Goal: Task Accomplishment & Management: Use online tool/utility

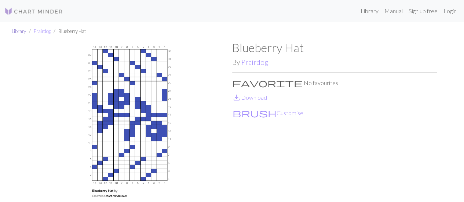
click at [16, 31] on link "Library" at bounding box center [19, 31] width 14 height 6
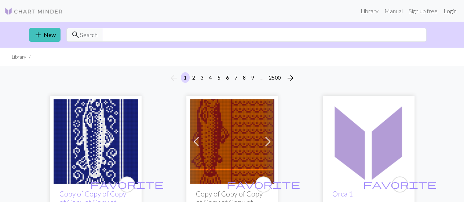
click at [447, 11] on link "Login" at bounding box center [450, 11] width 19 height 15
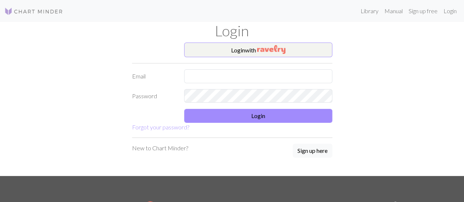
click at [283, 41] on div "Login" at bounding box center [232, 32] width 419 height 21
click at [281, 44] on button "Login with" at bounding box center [258, 50] width 148 height 15
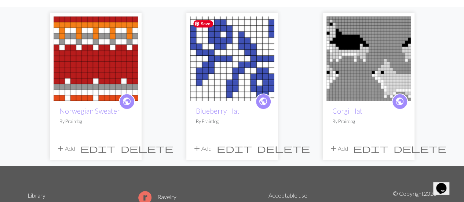
scroll to position [62, 0]
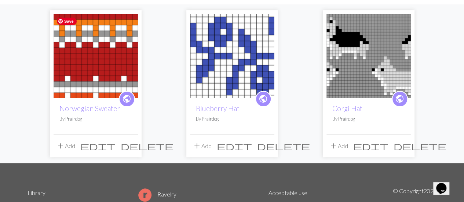
click at [93, 50] on img at bounding box center [96, 56] width 84 height 84
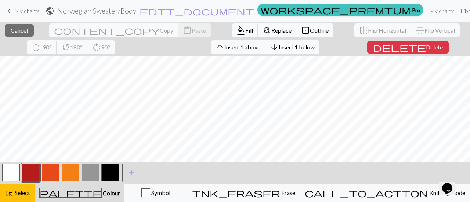
click at [279, 48] on span "Insert 1 below" at bounding box center [297, 47] width 36 height 7
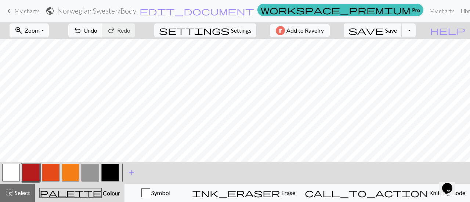
click at [90, 179] on button "button" at bounding box center [91, 173] width 18 height 18
click at [18, 169] on button "button" at bounding box center [11, 173] width 18 height 18
click at [32, 171] on button "button" at bounding box center [31, 173] width 18 height 18
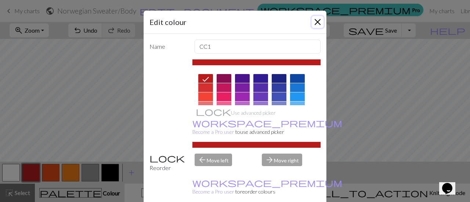
click at [317, 23] on button "Close" at bounding box center [318, 22] width 12 height 12
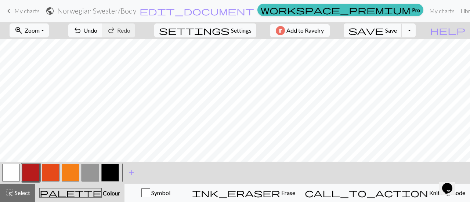
scroll to position [25, 0]
click at [102, 26] on button "undo Undo Undo" at bounding box center [85, 30] width 34 height 14
click at [97, 27] on span "Undo" at bounding box center [90, 30] width 14 height 7
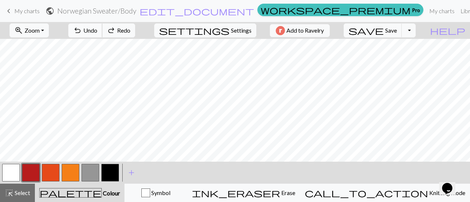
click at [97, 27] on span "Undo" at bounding box center [90, 30] width 14 height 7
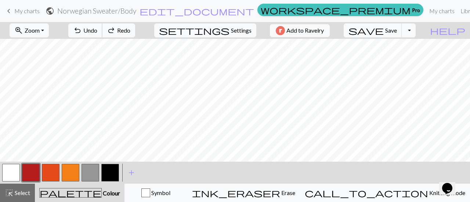
click at [97, 27] on span "Undo" at bounding box center [90, 30] width 14 height 7
click at [51, 171] on button "button" at bounding box center [51, 173] width 18 height 18
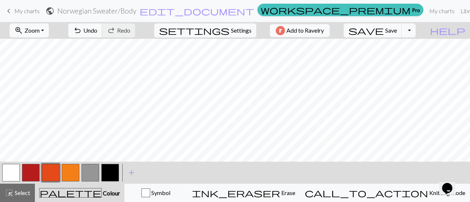
scroll to position [69, 0]
click at [15, 173] on button "button" at bounding box center [11, 173] width 18 height 18
click at [402, 34] on button "save Save Save" at bounding box center [373, 30] width 58 height 14
click at [12, 9] on span "keyboard_arrow_left" at bounding box center [8, 11] width 9 height 10
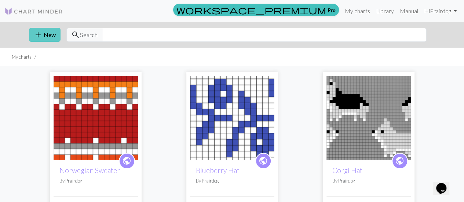
click at [43, 34] on button "add New" at bounding box center [45, 35] width 32 height 14
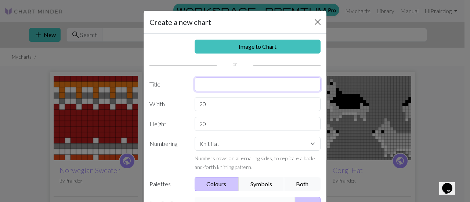
click at [217, 84] on input "text" at bounding box center [258, 84] width 126 height 14
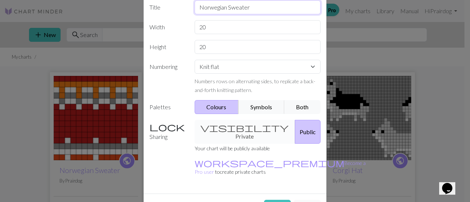
scroll to position [86, 0]
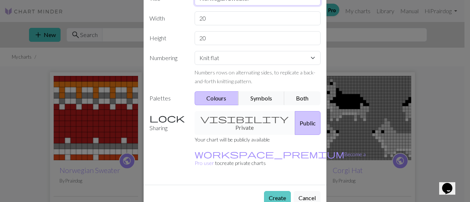
type input "Norwegian Sweater"
click at [271, 191] on button "Create" at bounding box center [277, 198] width 27 height 14
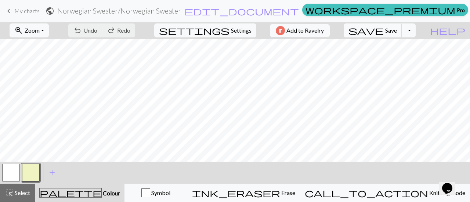
click at [24, 170] on button "button" at bounding box center [31, 173] width 18 height 18
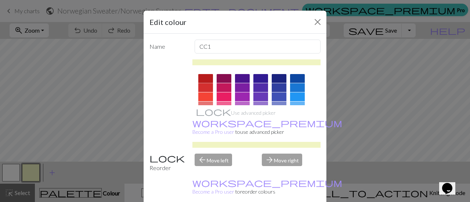
click at [198, 77] on div at bounding box center [205, 78] width 15 height 9
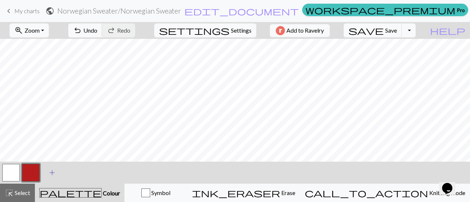
click at [50, 172] on span "add" at bounding box center [52, 173] width 9 height 10
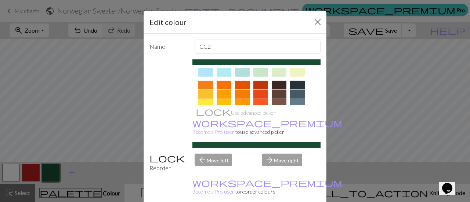
scroll to position [93, 0]
click at [259, 95] on div at bounding box center [260, 93] width 15 height 9
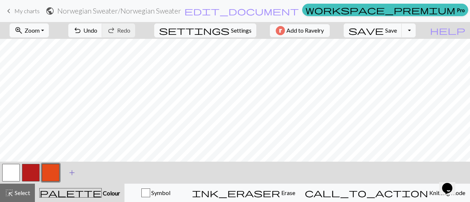
click at [68, 173] on span "add" at bounding box center [72, 173] width 9 height 10
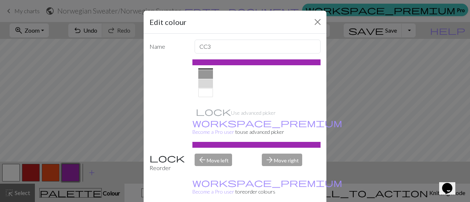
scroll to position [171, 0]
click at [202, 83] on div at bounding box center [205, 83] width 15 height 9
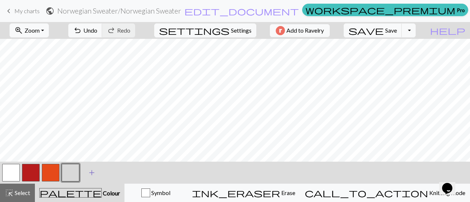
click at [93, 169] on span "add" at bounding box center [91, 173] width 9 height 10
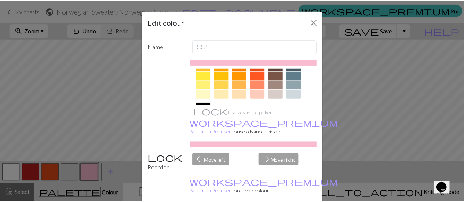
scroll to position [100, 0]
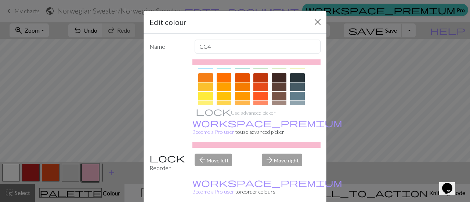
click at [217, 80] on div at bounding box center [224, 77] width 15 height 9
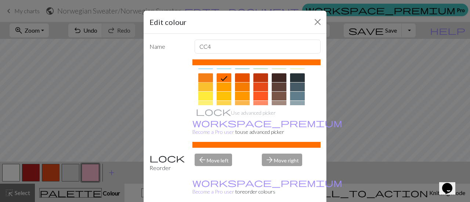
click at [203, 79] on div at bounding box center [205, 77] width 15 height 9
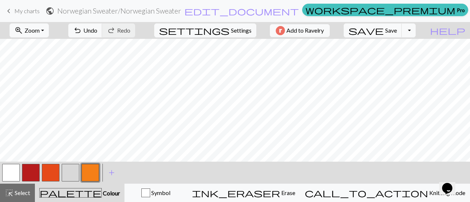
drag, startPoint x: 95, startPoint y: 172, endPoint x: 59, endPoint y: 170, distance: 35.6
click at [59, 170] on div at bounding box center [50, 173] width 99 height 20
click at [12, 199] on button "highlight_alt Select Select" at bounding box center [17, 193] width 35 height 18
click at [91, 198] on button "palette Colour Colour" at bounding box center [80, 193] width 90 height 18
click at [112, 187] on button "palette Colour Colour" at bounding box center [80, 193] width 90 height 18
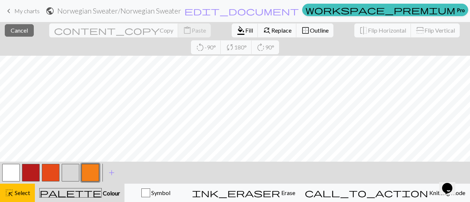
click at [25, 13] on span "My charts" at bounding box center [26, 10] width 25 height 7
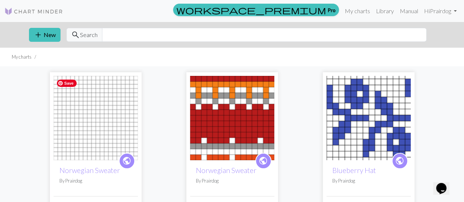
click at [83, 115] on img at bounding box center [96, 118] width 84 height 84
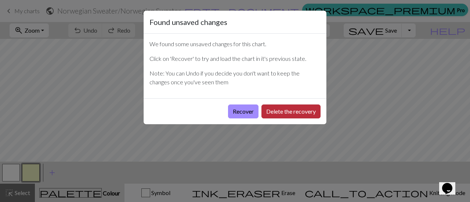
click at [269, 113] on button "Delete the recovery" at bounding box center [290, 112] width 59 height 14
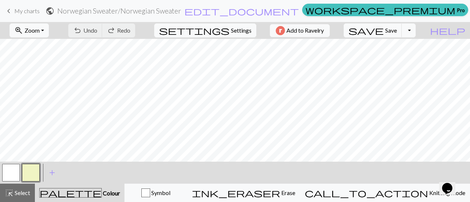
click at [9, 11] on span "keyboard_arrow_left" at bounding box center [8, 11] width 9 height 10
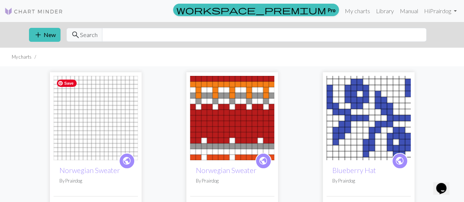
drag, startPoint x: 62, startPoint y: 120, endPoint x: 30, endPoint y: 133, distance: 34.1
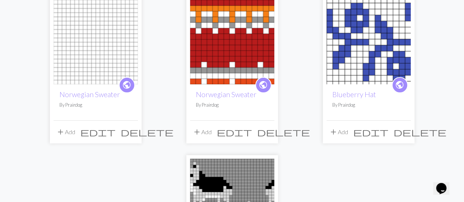
scroll to position [76, 0]
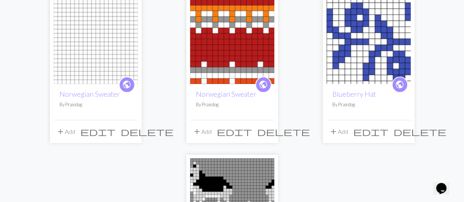
click at [135, 135] on button "delete" at bounding box center [147, 132] width 58 height 14
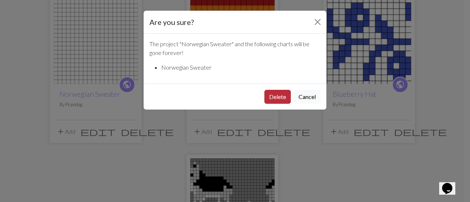
click at [280, 99] on button "Delete" at bounding box center [277, 97] width 26 height 14
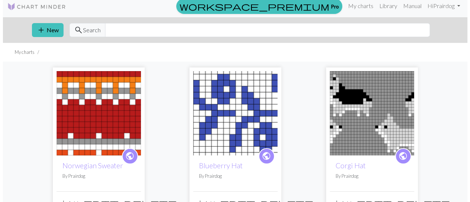
scroll to position [4, 0]
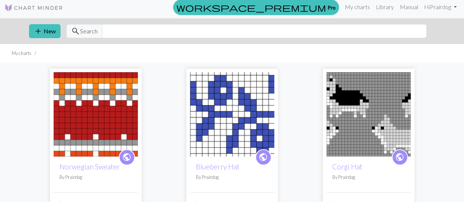
click at [53, 38] on div "add New search Search" at bounding box center [232, 31] width 419 height 26
click at [53, 30] on button "add New" at bounding box center [45, 31] width 32 height 14
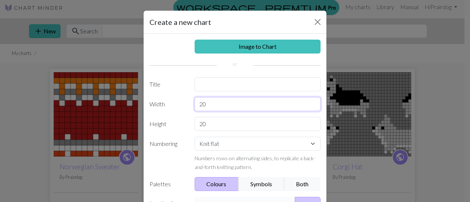
click at [212, 102] on input "20" at bounding box center [258, 104] width 126 height 14
type input "6"
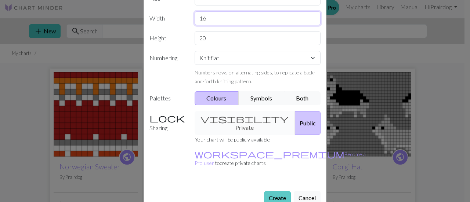
type input "16"
click at [274, 191] on button "Create" at bounding box center [277, 198] width 27 height 14
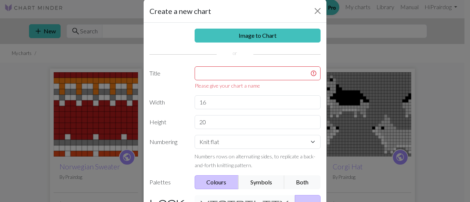
scroll to position [8, 0]
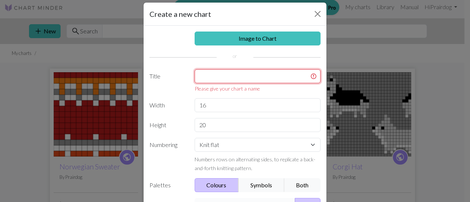
click at [227, 81] on input "text" at bounding box center [258, 76] width 126 height 14
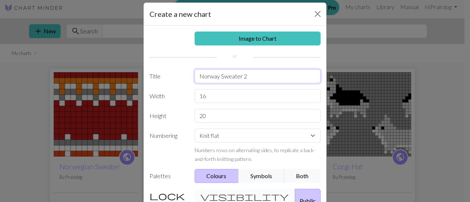
scroll to position [86, 0]
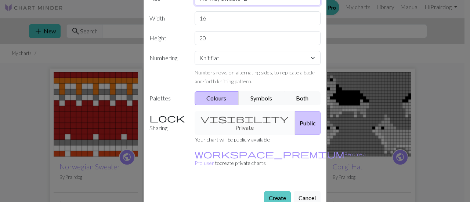
type input "Norway Sweater 2"
click at [276, 191] on button "Create" at bounding box center [277, 198] width 27 height 14
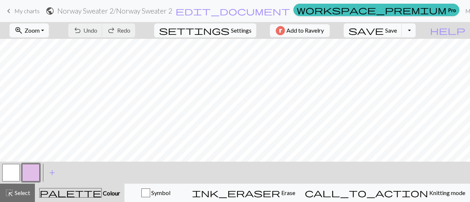
click at [67, 191] on div "palette Colour Colour" at bounding box center [79, 193] width 81 height 10
click at [20, 198] on button "highlight_alt Select Select" at bounding box center [17, 193] width 35 height 18
click at [34, 176] on button "button" at bounding box center [31, 173] width 18 height 18
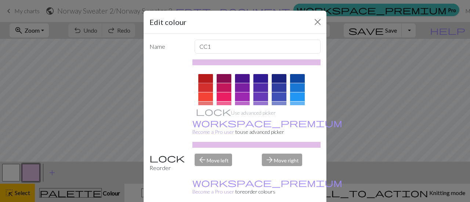
click at [207, 79] on div at bounding box center [205, 78] width 15 height 9
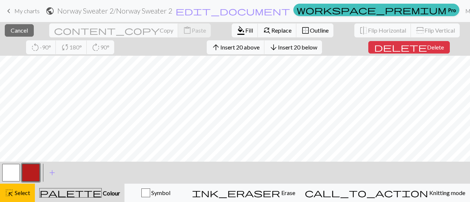
scroll to position [79, 0]
click at [236, 33] on span "format_color_fill" at bounding box center [240, 30] width 9 height 10
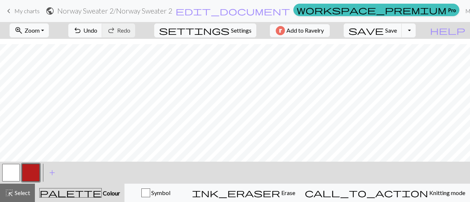
scroll to position [0, 0]
click at [7, 175] on button "button" at bounding box center [11, 173] width 18 height 18
click at [56, 171] on span "add" at bounding box center [52, 173] width 9 height 10
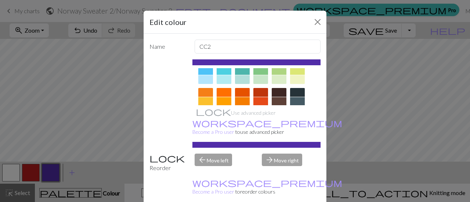
scroll to position [84, 0]
drag, startPoint x: 218, startPoint y: 82, endPoint x: 207, endPoint y: 94, distance: 16.4
click at [207, 94] on div at bounding box center [205, 93] width 15 height 9
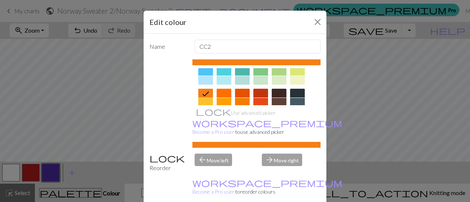
click at [239, 94] on div at bounding box center [242, 93] width 15 height 9
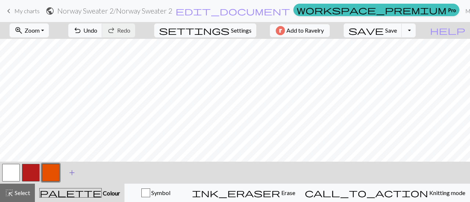
click at [69, 173] on span "add" at bounding box center [72, 173] width 9 height 10
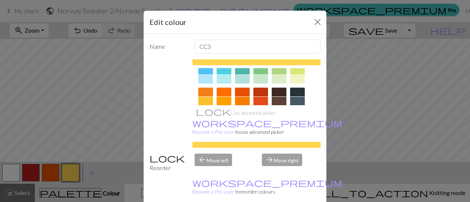
scroll to position [86, 0]
click at [208, 91] on div at bounding box center [205, 91] width 15 height 9
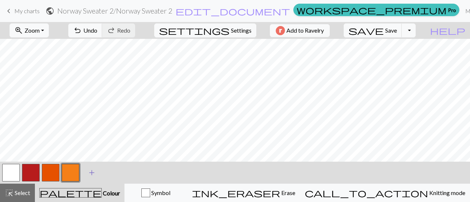
click at [89, 174] on span "add" at bounding box center [91, 173] width 9 height 10
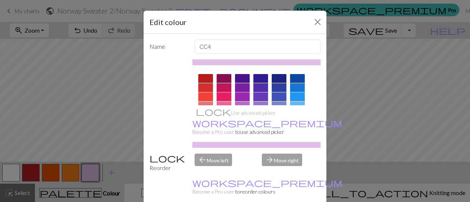
scroll to position [171, 0]
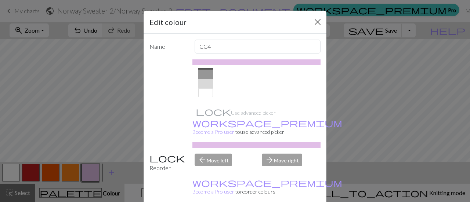
click at [201, 79] on div at bounding box center [205, 83] width 15 height 9
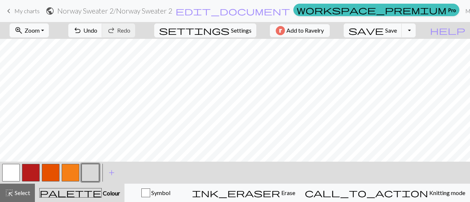
click at [86, 171] on button "button" at bounding box center [91, 173] width 18 height 18
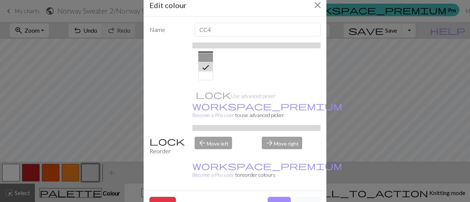
click at [199, 54] on div at bounding box center [205, 57] width 15 height 9
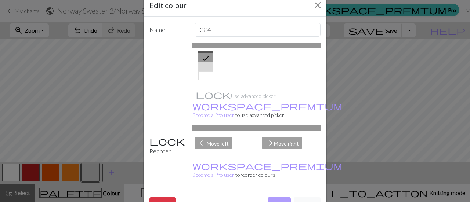
click at [278, 197] on button "Done" at bounding box center [279, 204] width 23 height 14
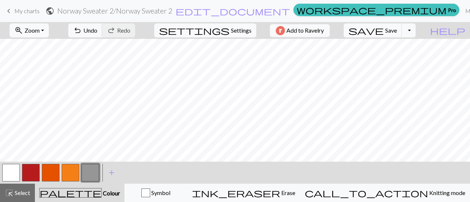
click at [68, 173] on button "button" at bounding box center [71, 173] width 18 height 18
click at [7, 173] on button "button" at bounding box center [11, 173] width 18 height 18
click at [77, 174] on button "button" at bounding box center [71, 173] width 18 height 18
click at [16, 172] on button "button" at bounding box center [11, 173] width 18 height 18
click at [27, 166] on button "button" at bounding box center [31, 173] width 18 height 18
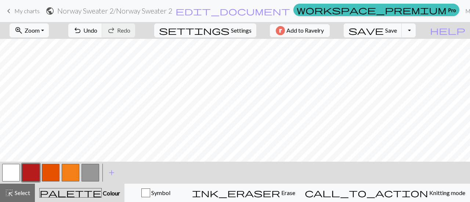
click at [72, 170] on button "button" at bounding box center [71, 173] width 18 height 18
click at [54, 171] on button "button" at bounding box center [51, 173] width 18 height 18
click at [65, 170] on button "button" at bounding box center [71, 173] width 18 height 18
click at [11, 171] on button "button" at bounding box center [11, 173] width 18 height 18
click at [52, 167] on button "button" at bounding box center [51, 173] width 18 height 18
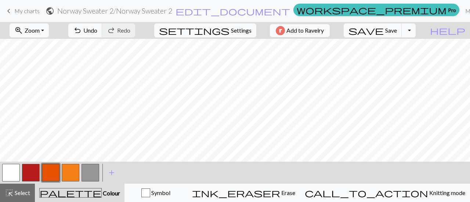
click at [33, 173] on button "button" at bounding box center [31, 173] width 18 height 18
click at [93, 171] on button "button" at bounding box center [91, 173] width 18 height 18
click at [102, 34] on button "undo Undo Undo" at bounding box center [85, 30] width 34 height 14
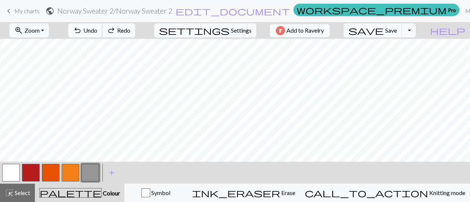
click at [102, 34] on button "undo Undo Undo" at bounding box center [85, 30] width 34 height 14
click at [15, 179] on button "button" at bounding box center [11, 173] width 18 height 18
click at [91, 174] on button "button" at bounding box center [91, 173] width 18 height 18
click at [32, 177] on button "button" at bounding box center [31, 173] width 18 height 18
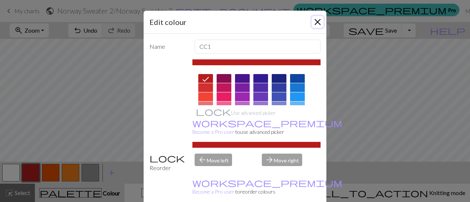
click at [317, 25] on button "Close" at bounding box center [318, 22] width 12 height 12
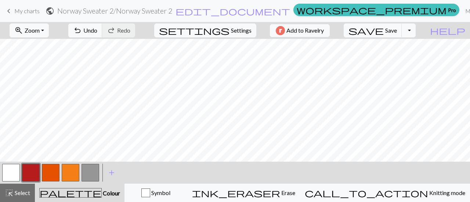
click at [71, 175] on button "button" at bounding box center [71, 173] width 18 height 18
click at [91, 175] on button "button" at bounding box center [91, 173] width 18 height 18
click at [68, 174] on button "button" at bounding box center [71, 173] width 18 height 18
click at [93, 175] on button "button" at bounding box center [91, 173] width 18 height 18
click at [10, 174] on button "button" at bounding box center [11, 173] width 18 height 18
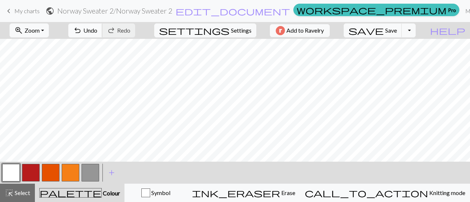
click at [97, 33] on span "Undo" at bounding box center [90, 30] width 14 height 7
click at [97, 27] on span "Undo" at bounding box center [90, 30] width 14 height 7
click at [94, 170] on button "button" at bounding box center [91, 173] width 18 height 18
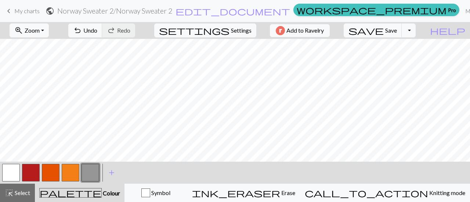
click at [4, 176] on button "button" at bounding box center [11, 173] width 18 height 18
click at [89, 173] on button "button" at bounding box center [91, 173] width 18 height 18
click at [16, 192] on span "Select" at bounding box center [22, 192] width 17 height 7
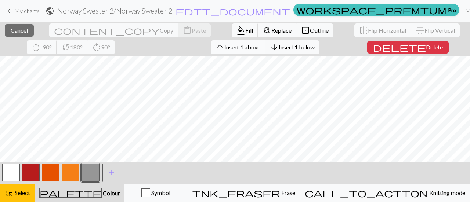
click at [224, 49] on span "Insert 1 above" at bounding box center [242, 47] width 36 height 7
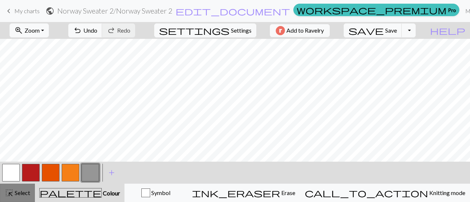
click at [11, 195] on span "highlight_alt" at bounding box center [9, 193] width 9 height 10
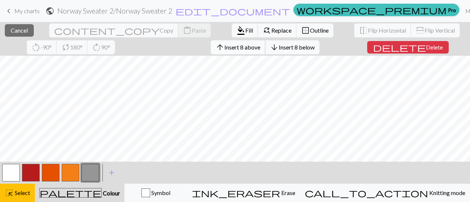
click at [224, 45] on span "Insert 8 above" at bounding box center [242, 47] width 36 height 7
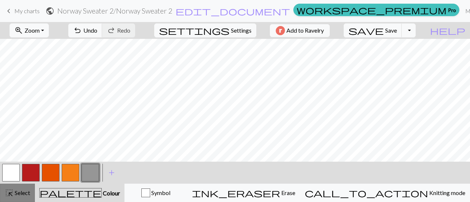
click at [22, 194] on span "Select" at bounding box center [22, 192] width 17 height 7
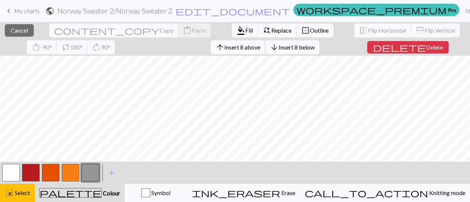
click at [224, 48] on span "Insert 8 above" at bounding box center [242, 47] width 36 height 7
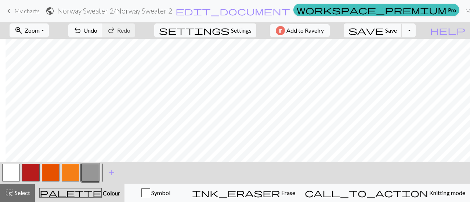
scroll to position [55, 6]
click at [31, 173] on button "button" at bounding box center [31, 173] width 18 height 18
click at [70, 174] on button "button" at bounding box center [71, 173] width 18 height 18
click at [94, 174] on button "button" at bounding box center [91, 173] width 18 height 18
click at [29, 170] on button "button" at bounding box center [31, 173] width 18 height 18
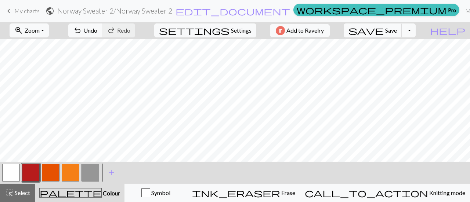
scroll to position [56, 0]
click at [72, 174] on button "button" at bounding box center [71, 173] width 18 height 18
click at [29, 171] on button "button" at bounding box center [31, 173] width 18 height 18
click at [71, 173] on button "button" at bounding box center [71, 173] width 18 height 18
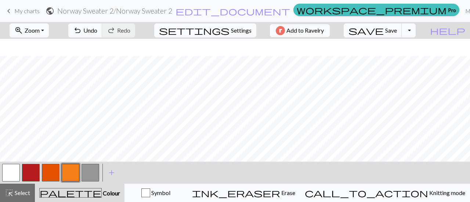
scroll to position [46, 0]
click at [31, 175] on button "button" at bounding box center [31, 173] width 18 height 18
click at [51, 172] on button "button" at bounding box center [51, 173] width 18 height 18
click at [76, 171] on button "button" at bounding box center [71, 173] width 18 height 18
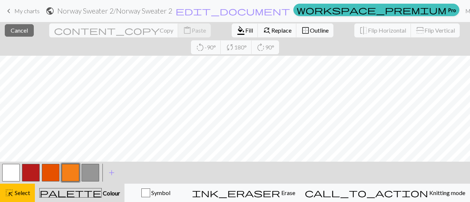
click at [62, 179] on button "button" at bounding box center [71, 173] width 18 height 18
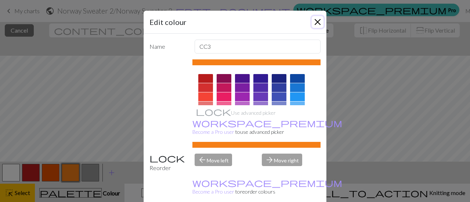
click at [315, 25] on button "Close" at bounding box center [318, 22] width 12 height 12
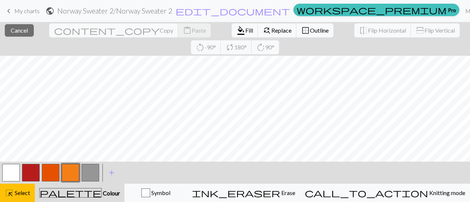
click at [114, 194] on div "palette Colour Colour" at bounding box center [79, 193] width 81 height 10
click at [226, 27] on div "format_color_fill Fill find_replace Replace border_outer Outline" at bounding box center [282, 30] width 113 height 17
click at [236, 30] on span "format_color_fill" at bounding box center [240, 30] width 9 height 10
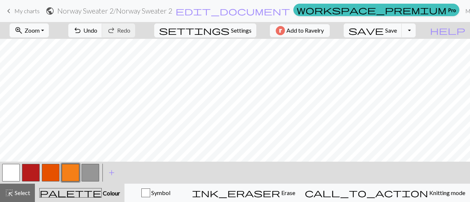
click at [8, 176] on button "button" at bounding box center [11, 173] width 18 height 18
click at [90, 174] on button "button" at bounding box center [91, 173] width 18 height 18
click at [32, 172] on button "button" at bounding box center [31, 173] width 18 height 18
click at [102, 37] on button "undo Undo Undo" at bounding box center [85, 30] width 34 height 14
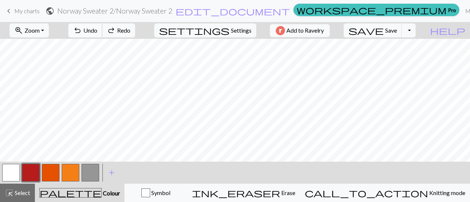
click at [102, 37] on button "undo Undo Undo" at bounding box center [85, 30] width 34 height 14
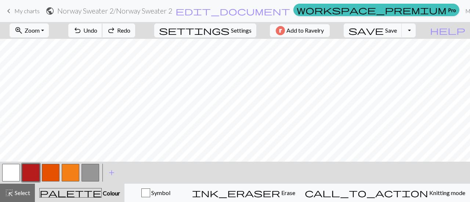
click at [102, 37] on button "undo Undo Undo" at bounding box center [85, 30] width 34 height 14
click at [71, 173] on button "button" at bounding box center [71, 173] width 18 height 18
click at [18, 194] on span "Select" at bounding box center [22, 192] width 17 height 7
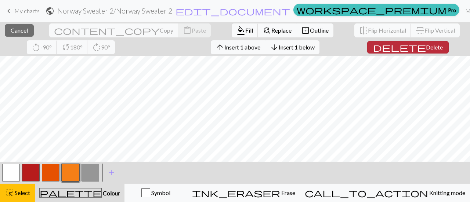
click at [426, 49] on span "Delete" at bounding box center [434, 47] width 17 height 7
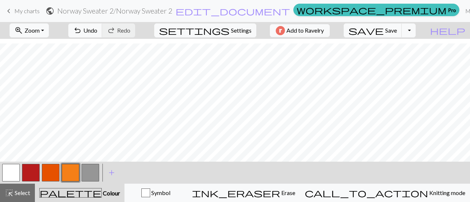
scroll to position [42, 0]
click at [27, 174] on button "button" at bounding box center [31, 173] width 18 height 18
click at [87, 176] on button "button" at bounding box center [91, 173] width 18 height 18
click at [26, 180] on button "button" at bounding box center [31, 173] width 18 height 18
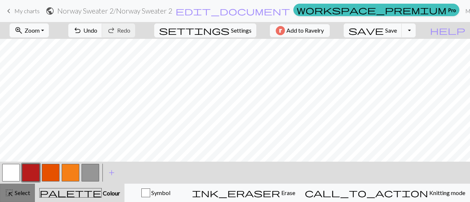
click at [16, 196] on span "Select" at bounding box center [22, 192] width 17 height 7
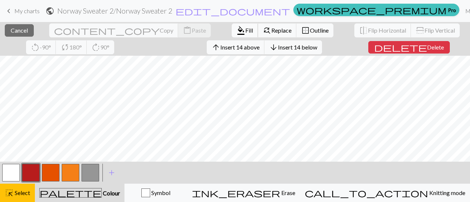
click at [236, 30] on span "format_color_fill" at bounding box center [240, 30] width 9 height 10
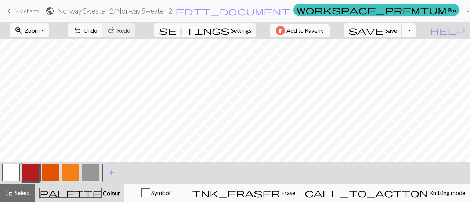
scroll to position [35, 0]
click at [85, 173] on button "button" at bounding box center [91, 173] width 18 height 18
click at [35, 180] on button "button" at bounding box center [31, 173] width 18 height 18
click at [82, 29] on span "undo" at bounding box center [77, 30] width 9 height 10
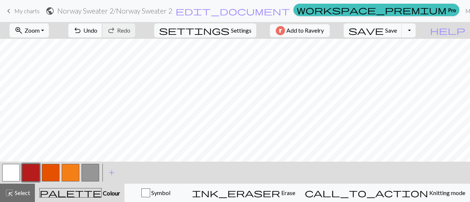
click at [102, 26] on button "undo Undo Undo" at bounding box center [85, 30] width 34 height 14
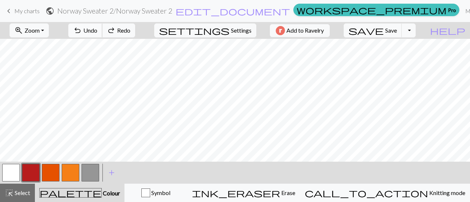
click at [102, 26] on button "undo Undo Undo" at bounding box center [85, 30] width 34 height 14
click at [91, 174] on button "button" at bounding box center [91, 173] width 18 height 18
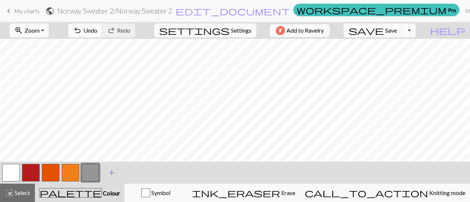
scroll to position [30, 0]
click at [46, 174] on button "button" at bounding box center [51, 173] width 18 height 18
click at [97, 30] on span "Undo" at bounding box center [90, 30] width 14 height 7
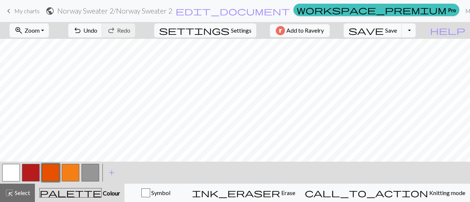
click at [18, 172] on button "button" at bounding box center [11, 173] width 18 height 18
click at [44, 178] on button "button" at bounding box center [51, 173] width 18 height 18
click at [30, 173] on button "button" at bounding box center [31, 173] width 18 height 18
click at [12, 198] on span "highlight_alt" at bounding box center [9, 193] width 9 height 10
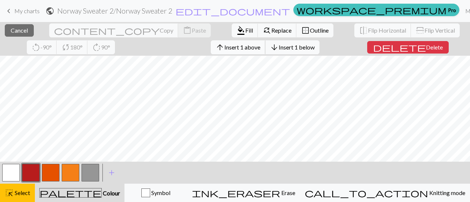
click at [224, 48] on span "Insert 1 above" at bounding box center [242, 47] width 36 height 7
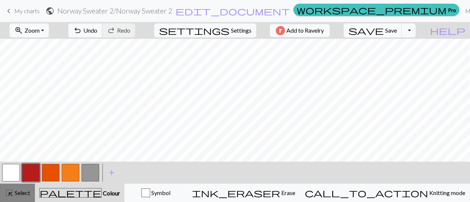
click at [10, 202] on button "highlight_alt Select Select" at bounding box center [17, 193] width 35 height 18
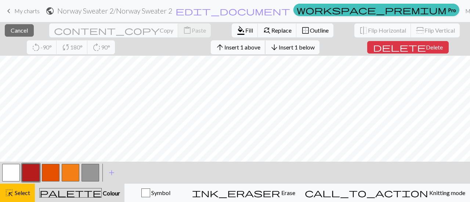
click at [211, 50] on button "arrow_upward Insert 1 above" at bounding box center [238, 47] width 55 height 14
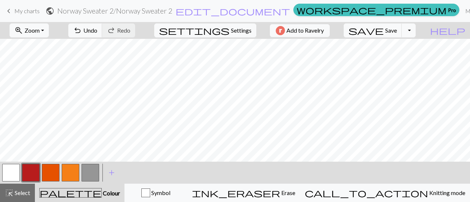
click at [26, 176] on button "button" at bounding box center [31, 173] width 18 height 18
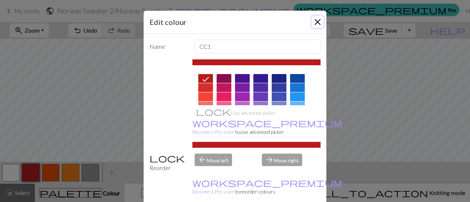
click at [317, 23] on button "Close" at bounding box center [318, 22] width 12 height 12
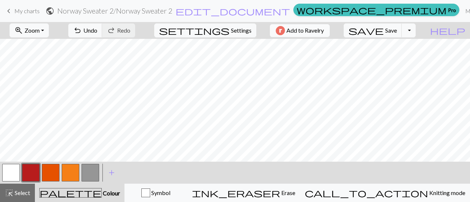
scroll to position [4, 0]
click at [71, 172] on button "button" at bounding box center [71, 173] width 18 height 18
click at [97, 28] on span "Undo" at bounding box center [90, 30] width 14 height 7
click at [34, 171] on button "button" at bounding box center [31, 173] width 18 height 18
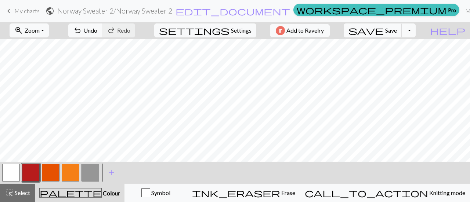
click at [70, 172] on button "button" at bounding box center [71, 173] width 18 height 18
click at [51, 174] on button "button" at bounding box center [51, 173] width 18 height 18
click at [82, 28] on span "undo" at bounding box center [77, 30] width 9 height 10
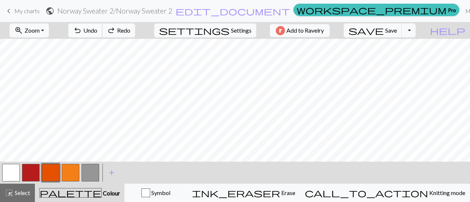
click at [82, 28] on span "undo" at bounding box center [77, 30] width 9 height 10
click at [89, 175] on button "button" at bounding box center [91, 173] width 18 height 18
click at [48, 177] on button "button" at bounding box center [51, 173] width 18 height 18
click at [84, 174] on button "button" at bounding box center [91, 173] width 18 height 18
click at [50, 177] on button "button" at bounding box center [51, 173] width 18 height 18
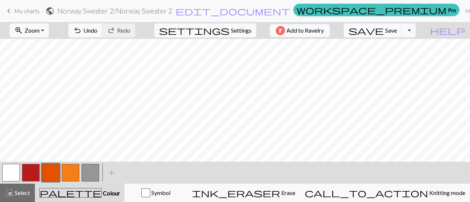
click at [7, 174] on button "button" at bounding box center [11, 173] width 18 height 18
click at [97, 29] on span "Undo" at bounding box center [90, 30] width 14 height 7
click at [45, 174] on button "button" at bounding box center [51, 173] width 18 height 18
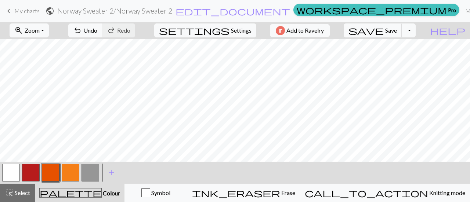
click at [7, 174] on button "button" at bounding box center [11, 173] width 18 height 18
click at [54, 173] on button "button" at bounding box center [51, 173] width 18 height 18
click at [18, 174] on button "button" at bounding box center [11, 173] width 18 height 18
click at [51, 173] on button "button" at bounding box center [51, 173] width 18 height 18
click at [10, 175] on button "button" at bounding box center [11, 173] width 18 height 18
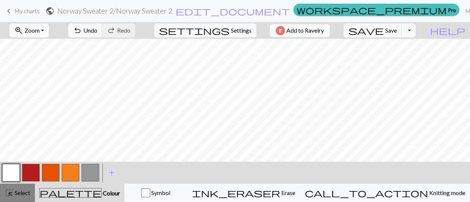
click at [9, 193] on span "highlight_alt" at bounding box center [9, 193] width 9 height 10
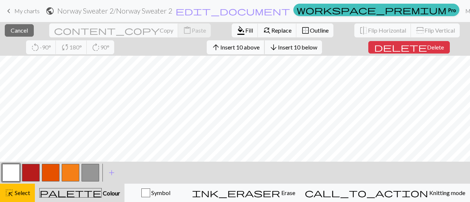
click at [220, 49] on span "Insert 10 above" at bounding box center [239, 47] width 39 height 7
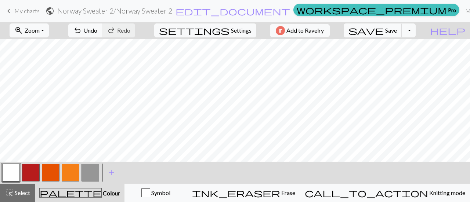
click at [50, 174] on button "button" at bounding box center [51, 173] width 18 height 18
click at [7, 168] on button "button" at bounding box center [11, 173] width 18 height 18
click at [82, 35] on span "undo" at bounding box center [77, 30] width 9 height 10
click at [97, 28] on span "Undo" at bounding box center [90, 30] width 14 height 7
click at [47, 171] on button "button" at bounding box center [51, 173] width 18 height 18
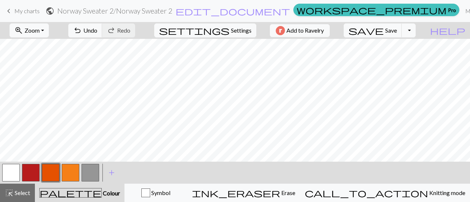
click at [93, 173] on button "button" at bounding box center [91, 173] width 18 height 18
click at [72, 171] on button "button" at bounding box center [71, 173] width 18 height 18
click at [97, 29] on span "Undo" at bounding box center [90, 30] width 14 height 7
click at [97, 33] on span "Undo" at bounding box center [90, 30] width 14 height 7
click at [51, 171] on button "button" at bounding box center [51, 173] width 18 height 18
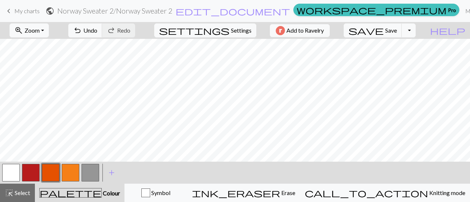
click at [76, 172] on button "button" at bounding box center [71, 173] width 18 height 18
click at [54, 170] on button "button" at bounding box center [51, 173] width 18 height 18
click at [90, 176] on button "button" at bounding box center [91, 173] width 18 height 18
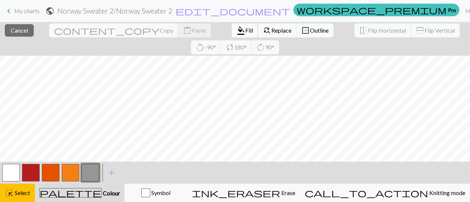
click at [245, 33] on span "Fill" at bounding box center [249, 30] width 8 height 7
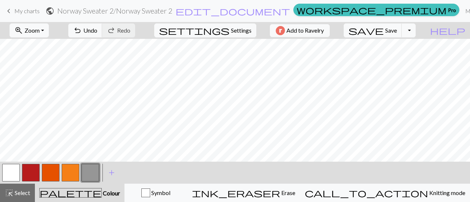
click at [29, 177] on button "button" at bounding box center [31, 173] width 18 height 18
click at [97, 28] on span "Undo" at bounding box center [90, 30] width 14 height 7
click at [97, 27] on span "Undo" at bounding box center [90, 30] width 14 height 7
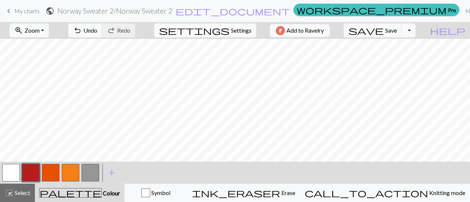
click at [14, 174] on button "button" at bounding box center [11, 173] width 18 height 18
click at [93, 174] on button "button" at bounding box center [91, 173] width 18 height 18
click at [12, 176] on button "button" at bounding box center [11, 173] width 18 height 18
click at [397, 29] on span "Save" at bounding box center [391, 30] width 12 height 7
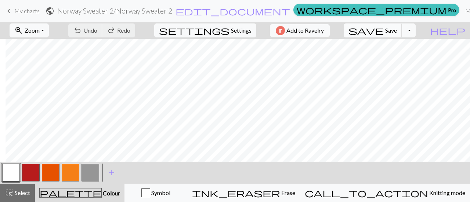
scroll to position [124, 6]
click at [97, 32] on span "Undo" at bounding box center [90, 30] width 14 height 7
click at [14, 193] on span "Select" at bounding box center [22, 192] width 17 height 7
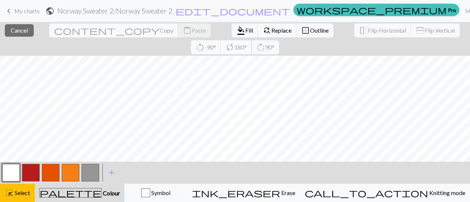
scroll to position [123, 0]
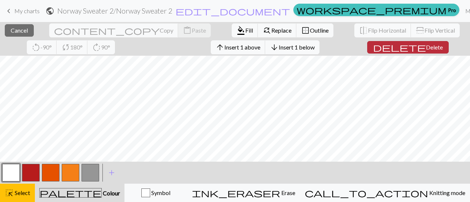
click at [381, 51] on button "delete Delete" at bounding box center [408, 47] width 82 height 12
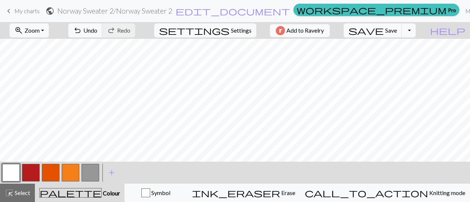
scroll to position [100, 0]
click at [82, 28] on span "undo" at bounding box center [77, 30] width 9 height 10
click at [22, 191] on span "Select" at bounding box center [22, 192] width 17 height 7
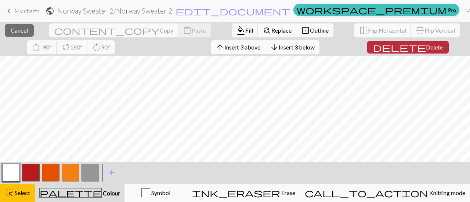
click at [426, 46] on span "Delete" at bounding box center [434, 47] width 17 height 7
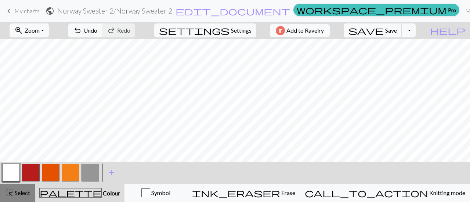
click at [21, 193] on span "Select" at bounding box center [22, 192] width 17 height 7
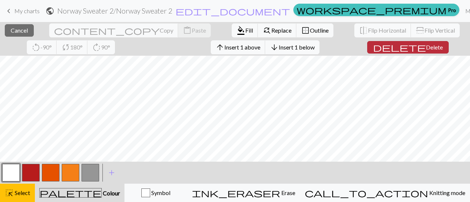
click at [426, 47] on span "Delete" at bounding box center [434, 47] width 17 height 7
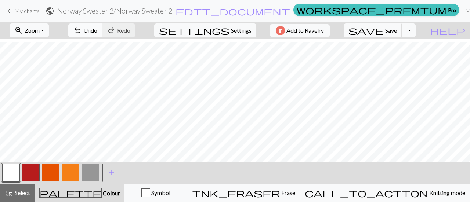
click at [97, 30] on span "Undo" at bounding box center [90, 30] width 14 height 7
click at [82, 28] on span "undo" at bounding box center [77, 30] width 9 height 10
click at [130, 28] on span "Redo" at bounding box center [123, 30] width 13 height 7
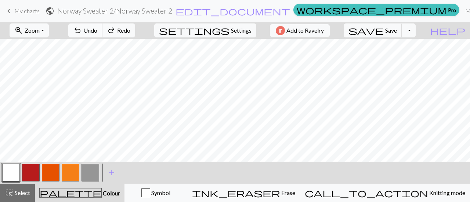
click at [82, 34] on span "undo" at bounding box center [77, 30] width 9 height 10
click at [51, 173] on button "button" at bounding box center [51, 173] width 18 height 18
click at [68, 171] on button "button" at bounding box center [71, 173] width 18 height 18
click at [29, 175] on button "button" at bounding box center [31, 173] width 18 height 18
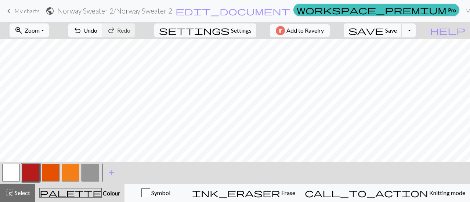
click at [36, 172] on button "button" at bounding box center [31, 173] width 18 height 18
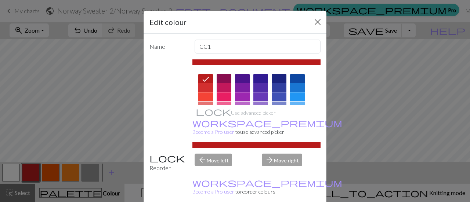
click at [54, 171] on div "Edit colour Name CC1 Use advanced picker workspace_premium Become a Pro user to…" at bounding box center [235, 101] width 470 height 202
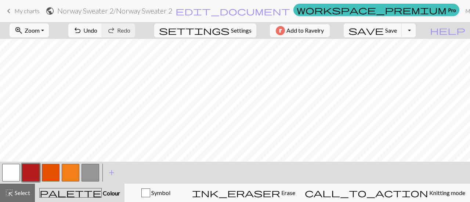
click at [54, 171] on button "button" at bounding box center [51, 173] width 18 height 18
click at [90, 174] on button "button" at bounding box center [91, 173] width 18 height 18
click at [26, 175] on button "button" at bounding box center [31, 173] width 18 height 18
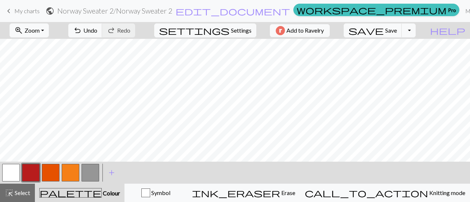
click at [7, 174] on button "button" at bounding box center [11, 173] width 18 height 18
click at [65, 178] on button "button" at bounding box center [71, 173] width 18 height 18
click at [30, 193] on button "highlight_alt Select Select" at bounding box center [17, 193] width 35 height 18
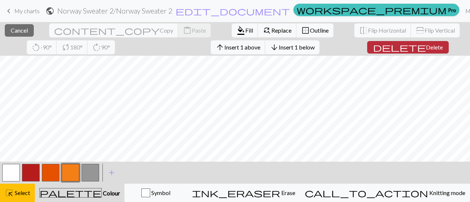
click at [426, 45] on span "Delete" at bounding box center [434, 47] width 17 height 7
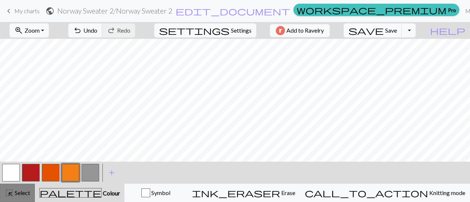
click at [22, 193] on span "Select" at bounding box center [22, 192] width 17 height 7
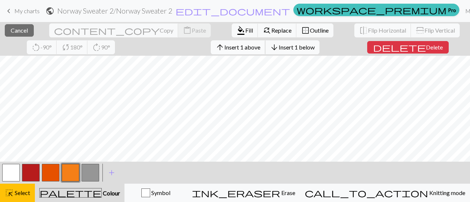
click at [224, 49] on span "Insert 1 above" at bounding box center [242, 47] width 36 height 7
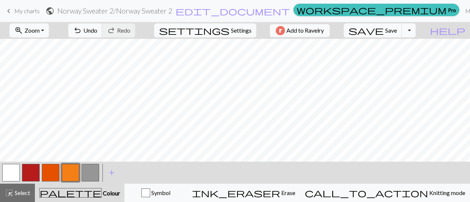
click at [90, 174] on button "button" at bounding box center [91, 173] width 18 height 18
click at [52, 170] on button "button" at bounding box center [51, 173] width 18 height 18
click at [97, 178] on button "button" at bounding box center [91, 173] width 18 height 18
click at [53, 173] on button "button" at bounding box center [51, 173] width 18 height 18
click at [67, 172] on button "button" at bounding box center [71, 173] width 18 height 18
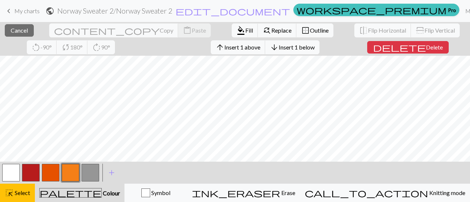
click at [100, 198] on button "palette Colour Colour" at bounding box center [80, 193] width 90 height 18
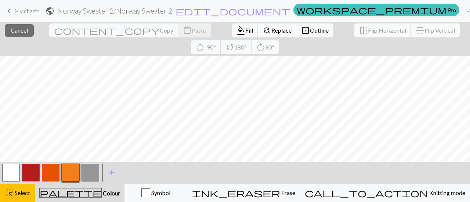
click at [245, 30] on span "Fill" at bounding box center [249, 30] width 8 height 7
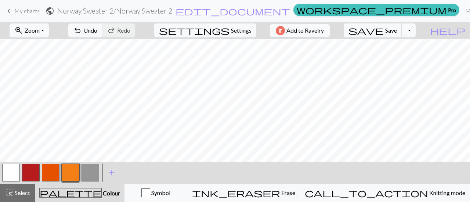
click at [47, 175] on button "button" at bounding box center [51, 173] width 18 height 18
click at [68, 174] on button "button" at bounding box center [71, 173] width 18 height 18
click at [97, 30] on span "Undo" at bounding box center [90, 30] width 14 height 7
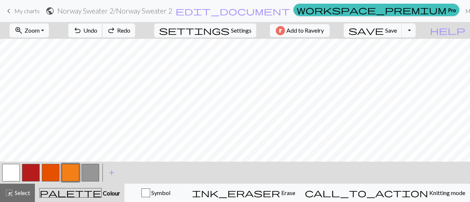
click at [97, 30] on span "Undo" at bounding box center [90, 30] width 14 height 7
click at [82, 29] on span "undo" at bounding box center [77, 30] width 9 height 10
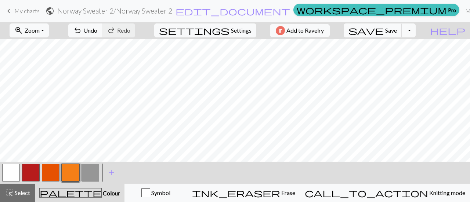
click at [90, 167] on button "button" at bounding box center [91, 173] width 18 height 18
click at [66, 171] on button "button" at bounding box center [71, 173] width 18 height 18
click at [97, 32] on span "Undo" at bounding box center [90, 30] width 14 height 7
click at [46, 172] on button "button" at bounding box center [51, 173] width 18 height 18
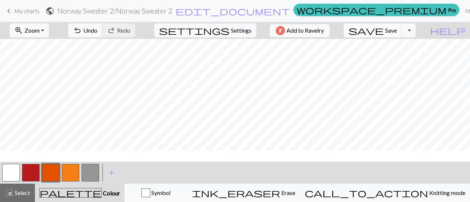
scroll to position [0, 0]
click at [10, 174] on button "button" at bounding box center [11, 173] width 18 height 18
click at [54, 172] on button "button" at bounding box center [51, 173] width 18 height 18
click at [5, 176] on button "button" at bounding box center [11, 173] width 18 height 18
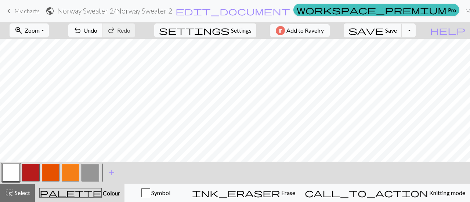
click at [97, 29] on span "Undo" at bounding box center [90, 30] width 14 height 7
click at [400, 36] on button "save Save Save" at bounding box center [373, 30] width 58 height 14
click at [416, 32] on button "Toggle Dropdown" at bounding box center [409, 30] width 14 height 14
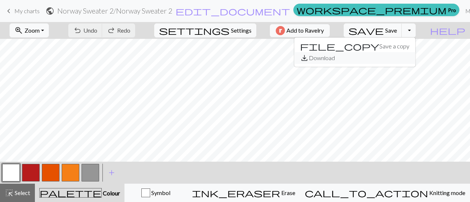
click at [398, 57] on button "save_alt Download" at bounding box center [354, 58] width 121 height 12
click at [416, 34] on button "Toggle Dropdown" at bounding box center [409, 30] width 14 height 14
click at [402, 61] on button "save_alt Download" at bounding box center [354, 58] width 121 height 12
